Goal: Task Accomplishment & Management: Use online tool/utility

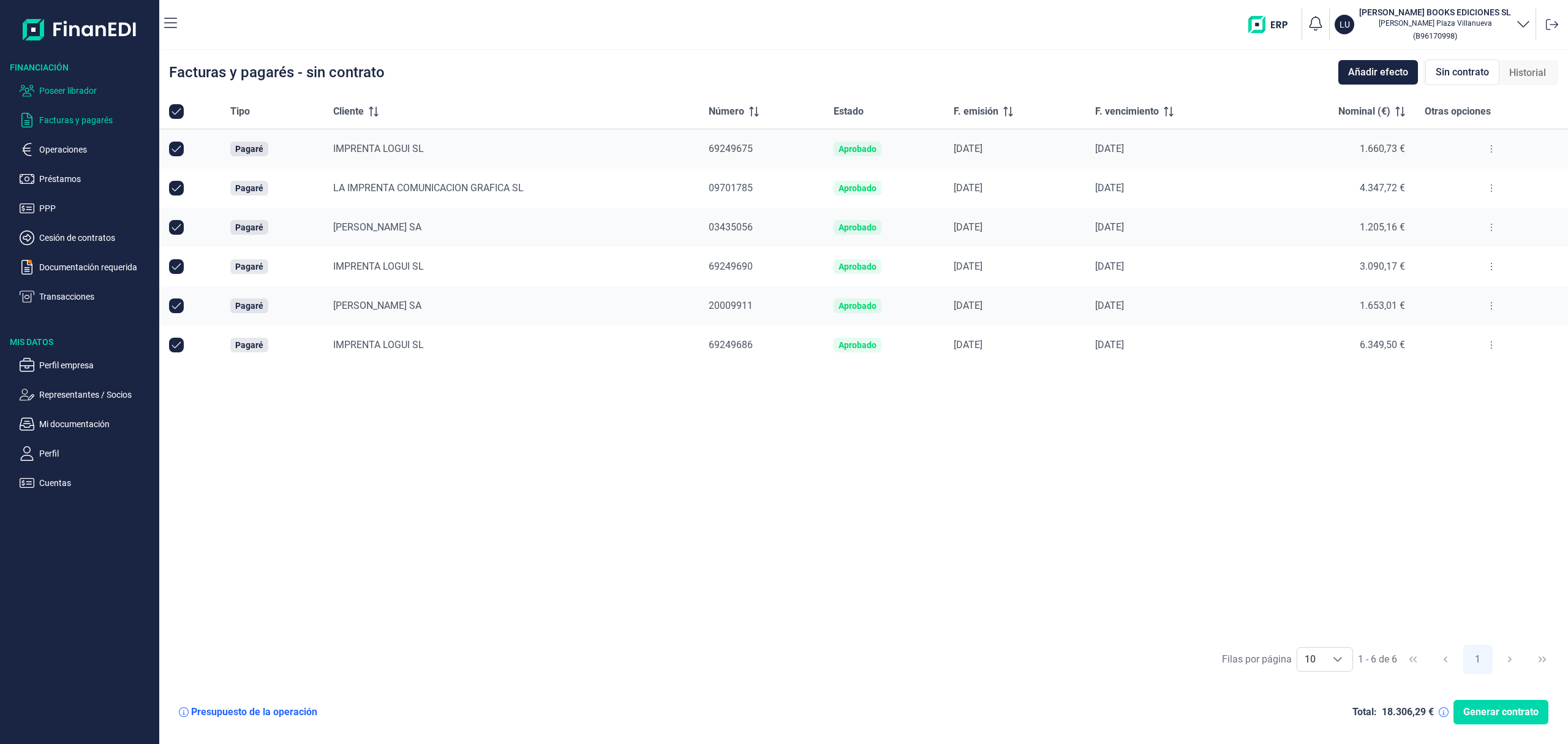
click at [90, 90] on p "Poseer librador" at bounding box center [96, 91] width 115 height 15
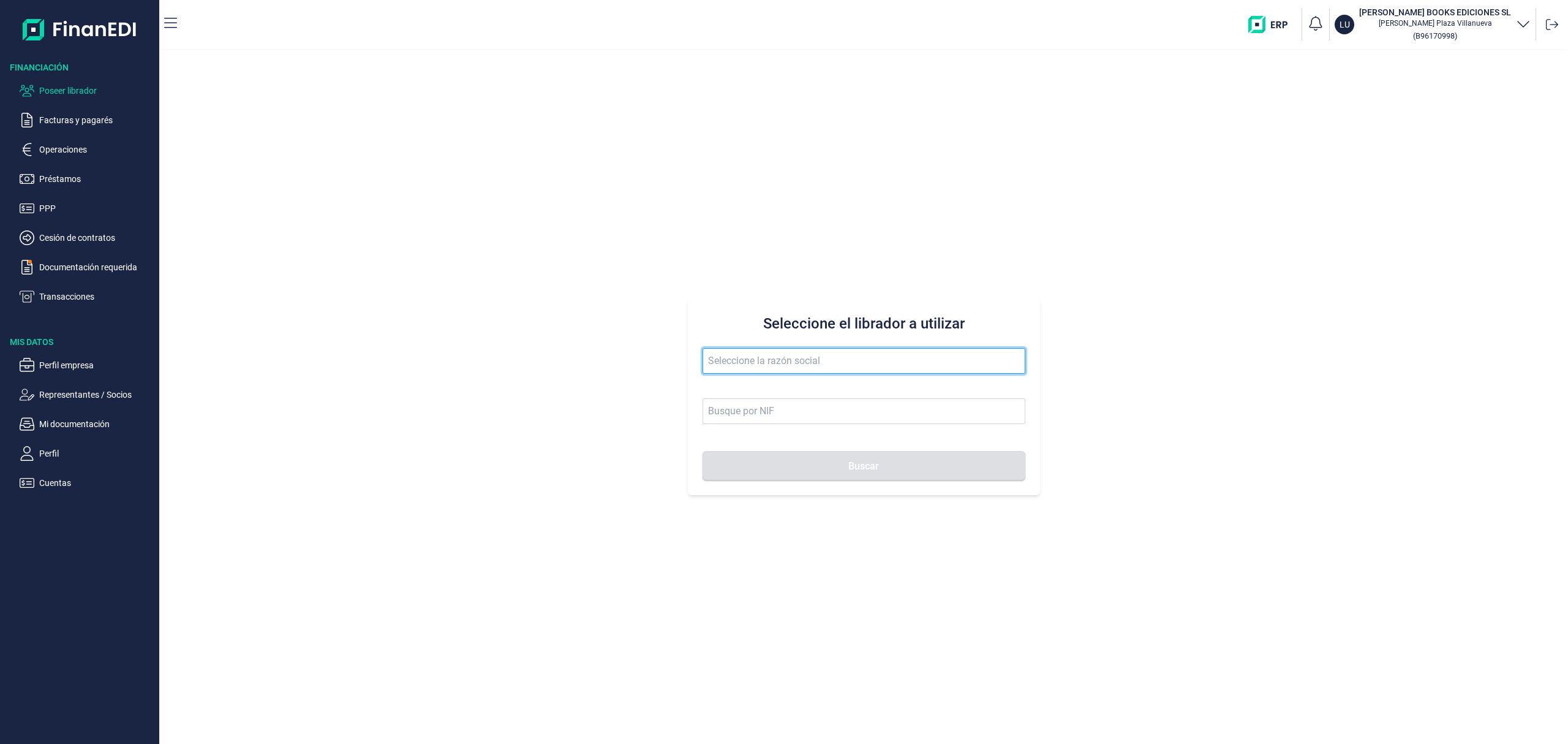
click at [714, 364] on input "text" at bounding box center [864, 361] width 323 height 26
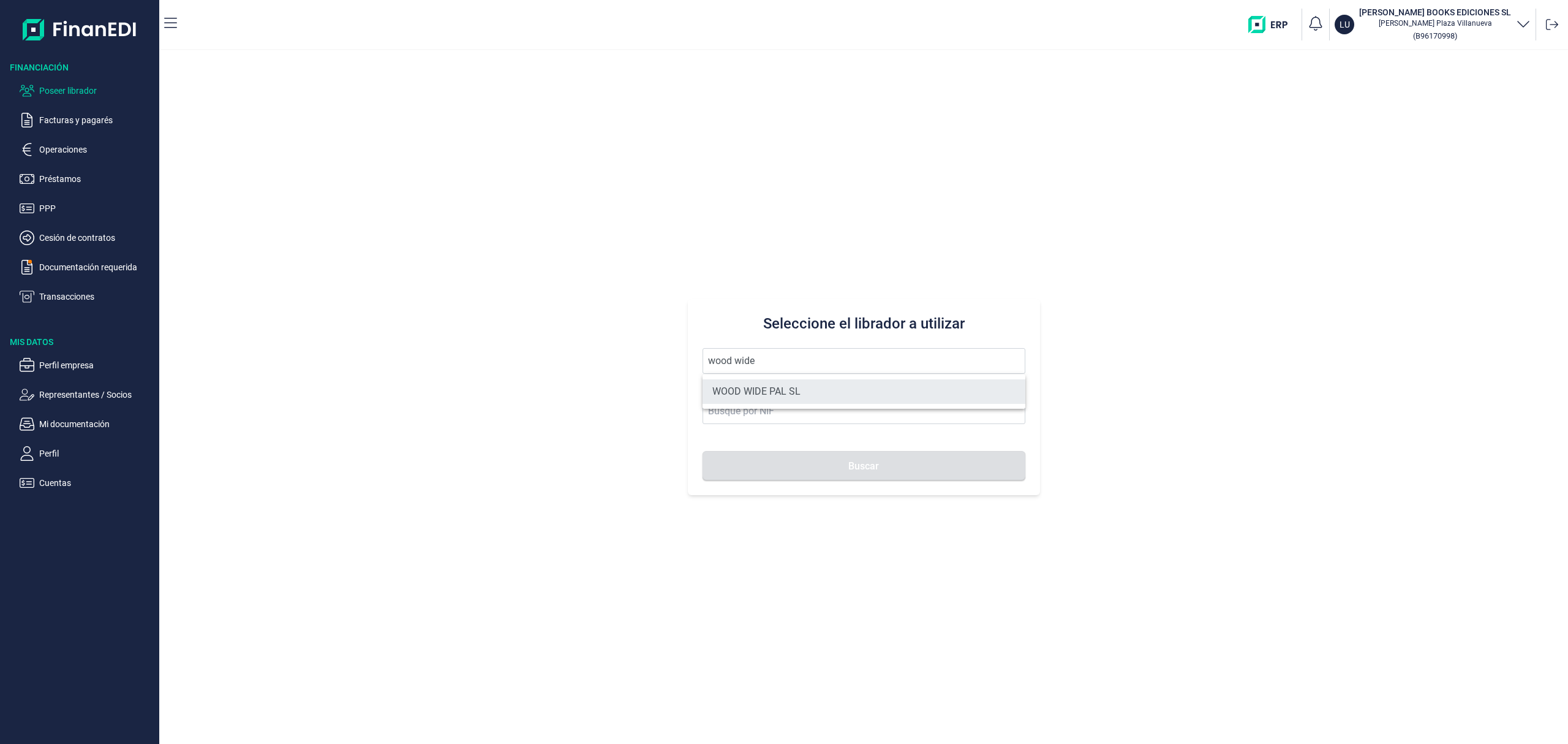
click at [796, 398] on li "WOOD WIDE PAL SL" at bounding box center [864, 391] width 323 height 24
type input "WOOD WIDE PAL SL"
type input "B75851345"
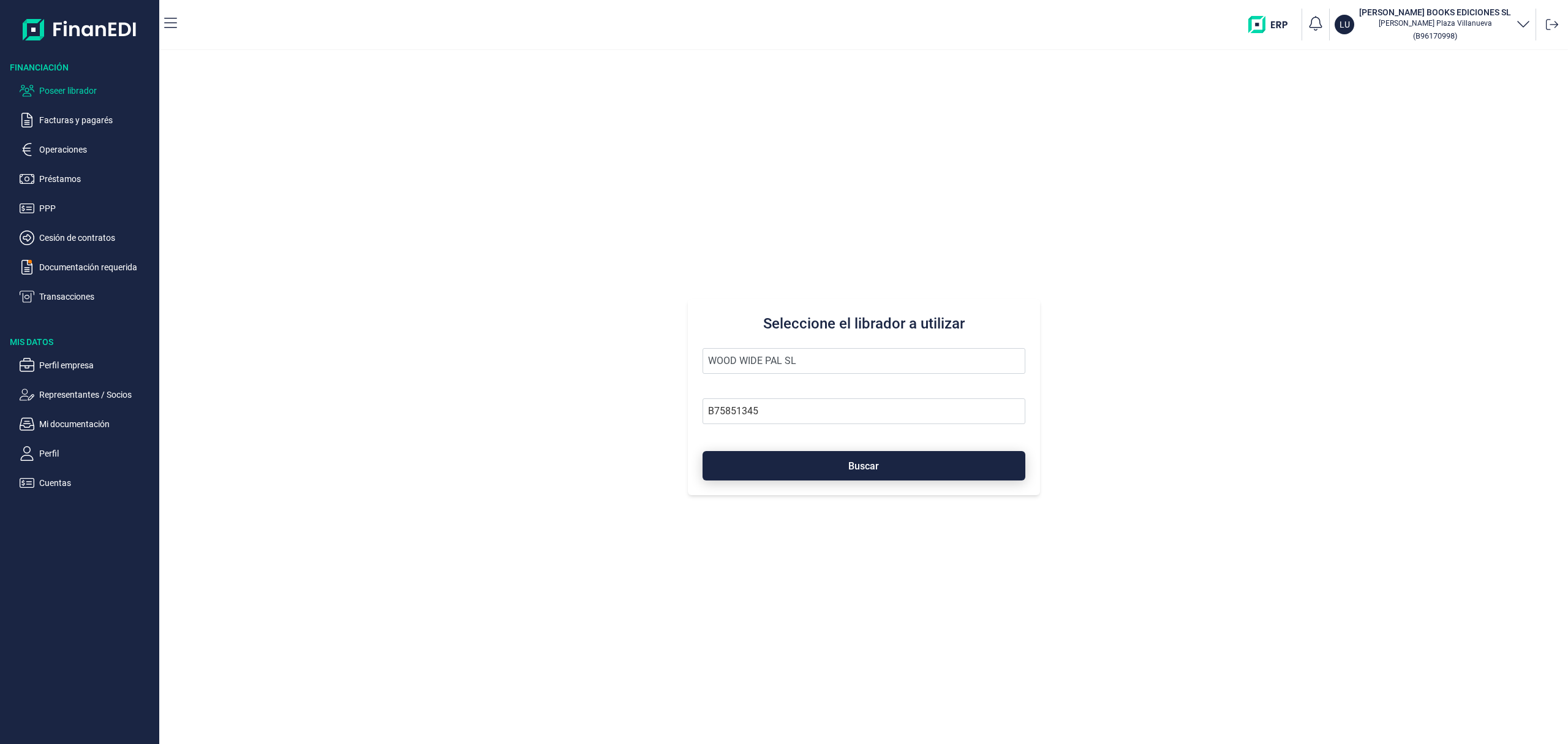
click at [806, 464] on button "Buscar" at bounding box center [864, 466] width 323 height 30
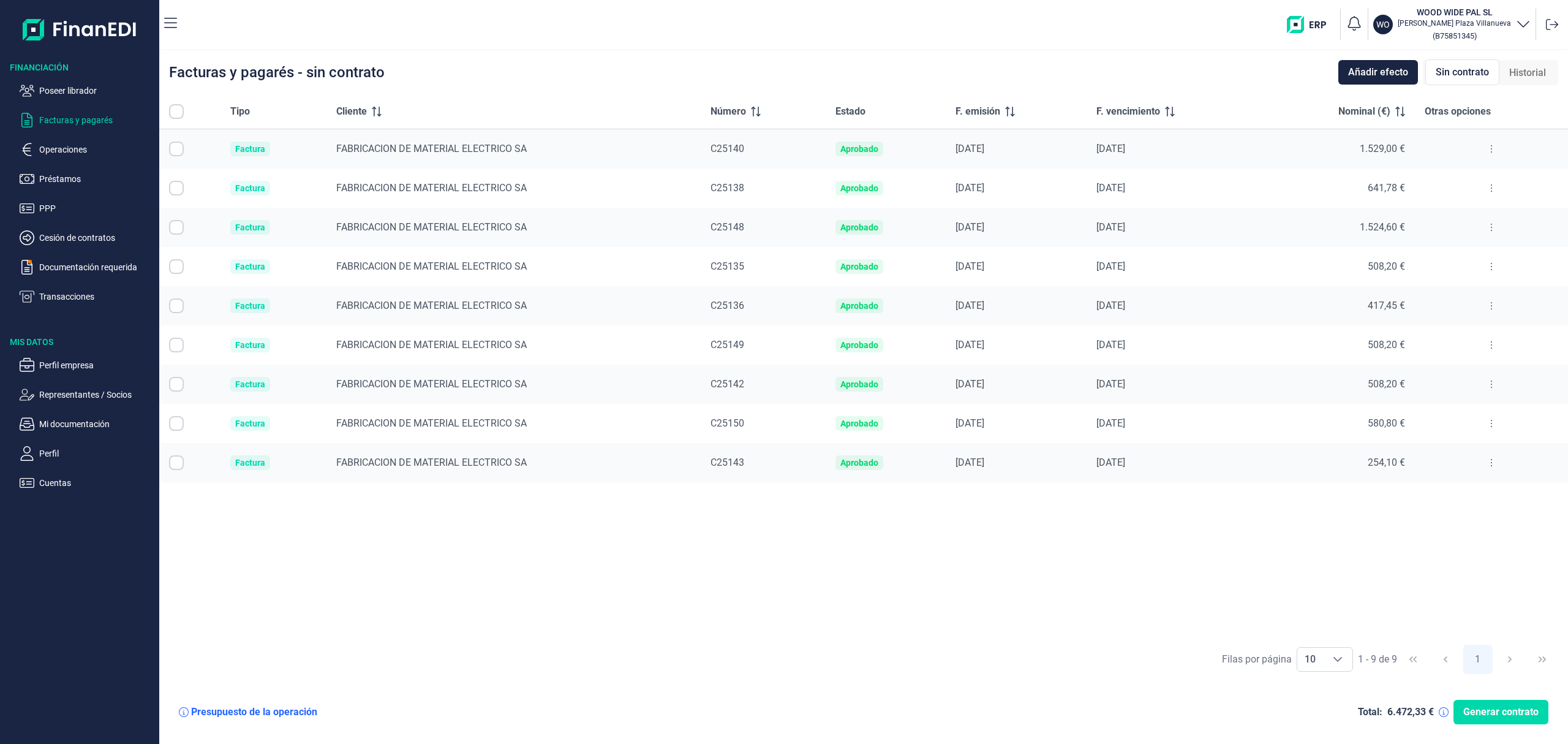
checkbox input "true"
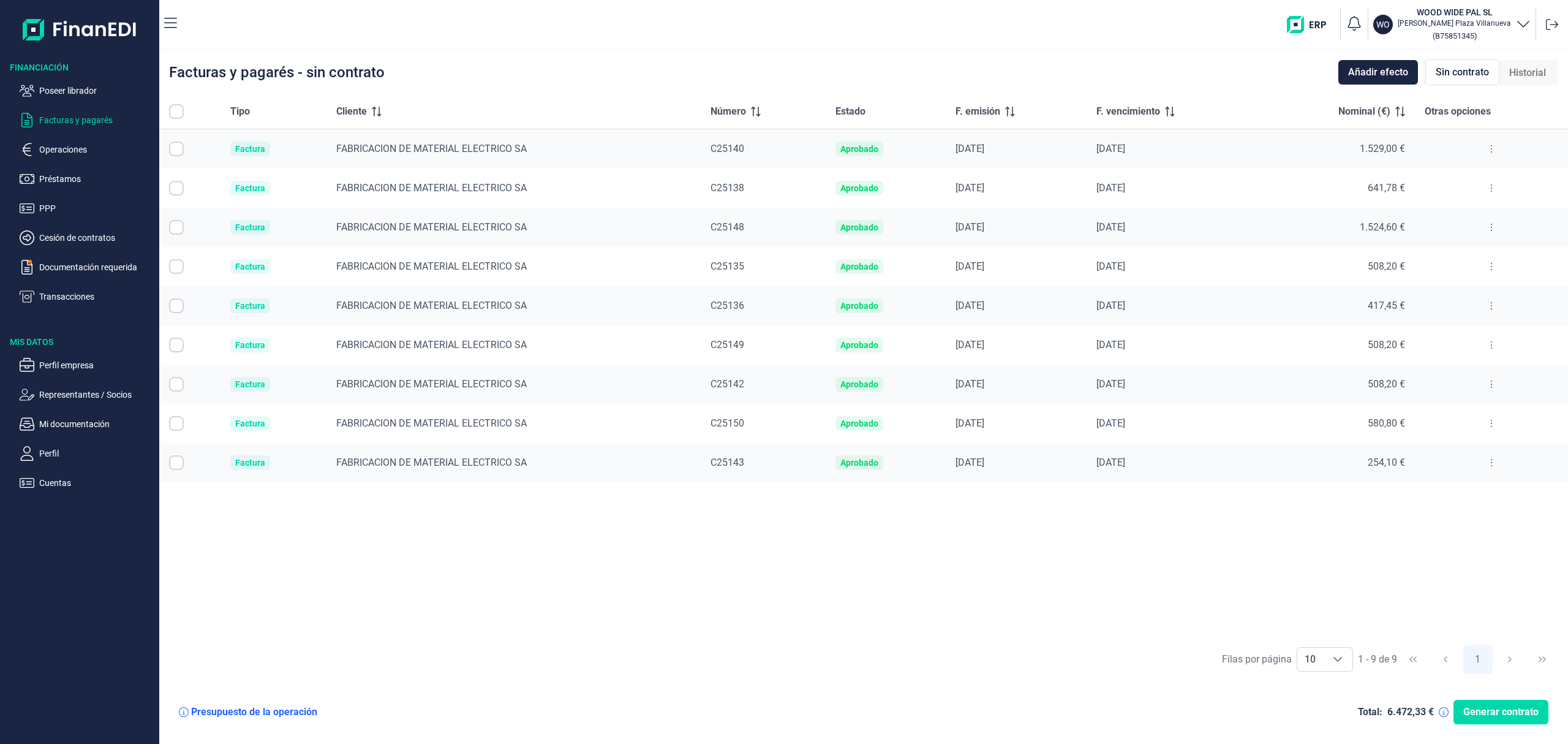
checkbox input "true"
